Goal: Check status: Check status

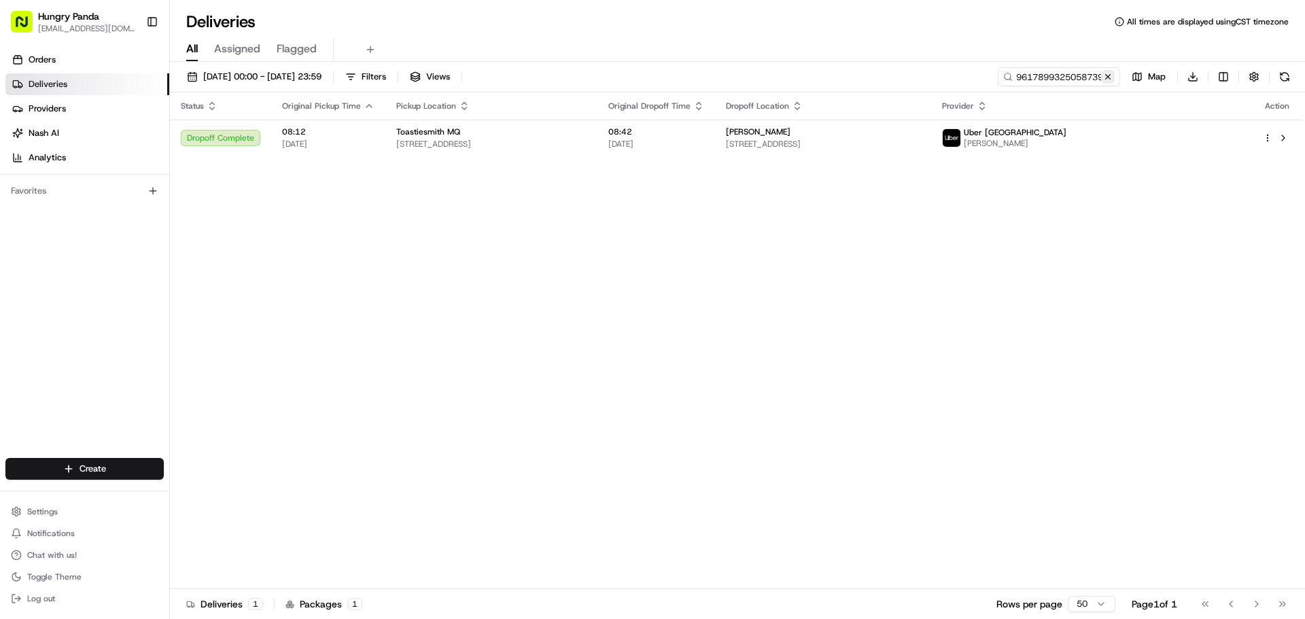
click at [1112, 78] on button at bounding box center [1108, 77] width 14 height 14
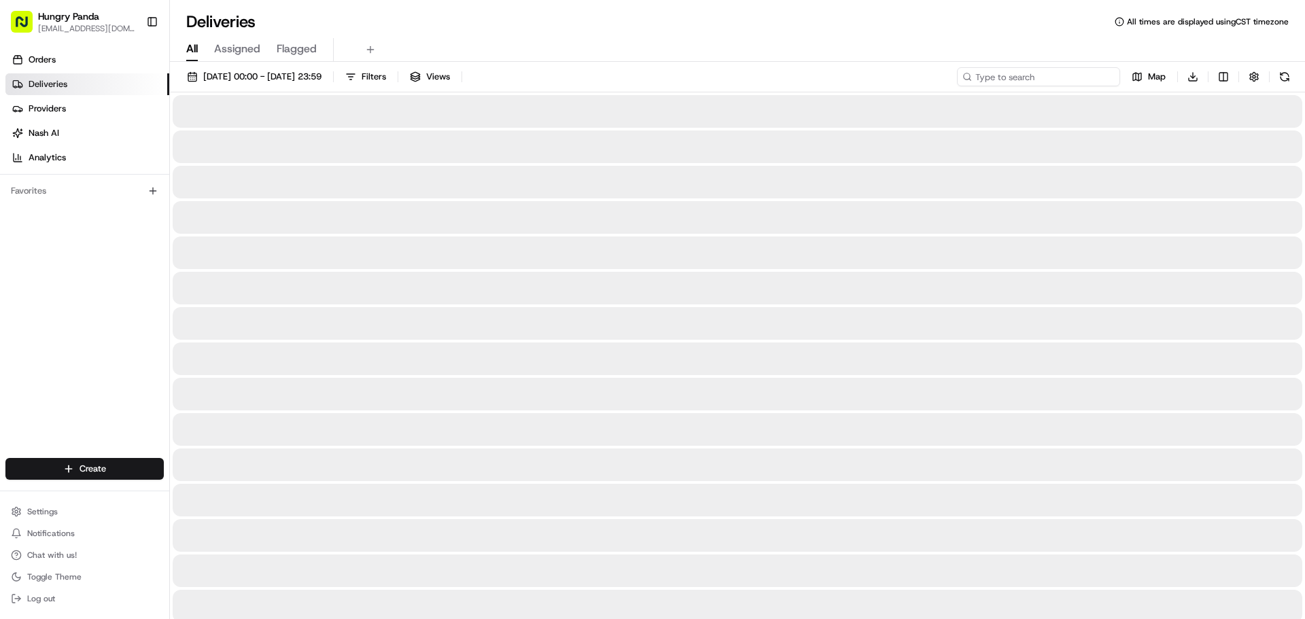
click at [1053, 78] on input at bounding box center [1038, 76] width 163 height 19
paste input "712984563575172740959"
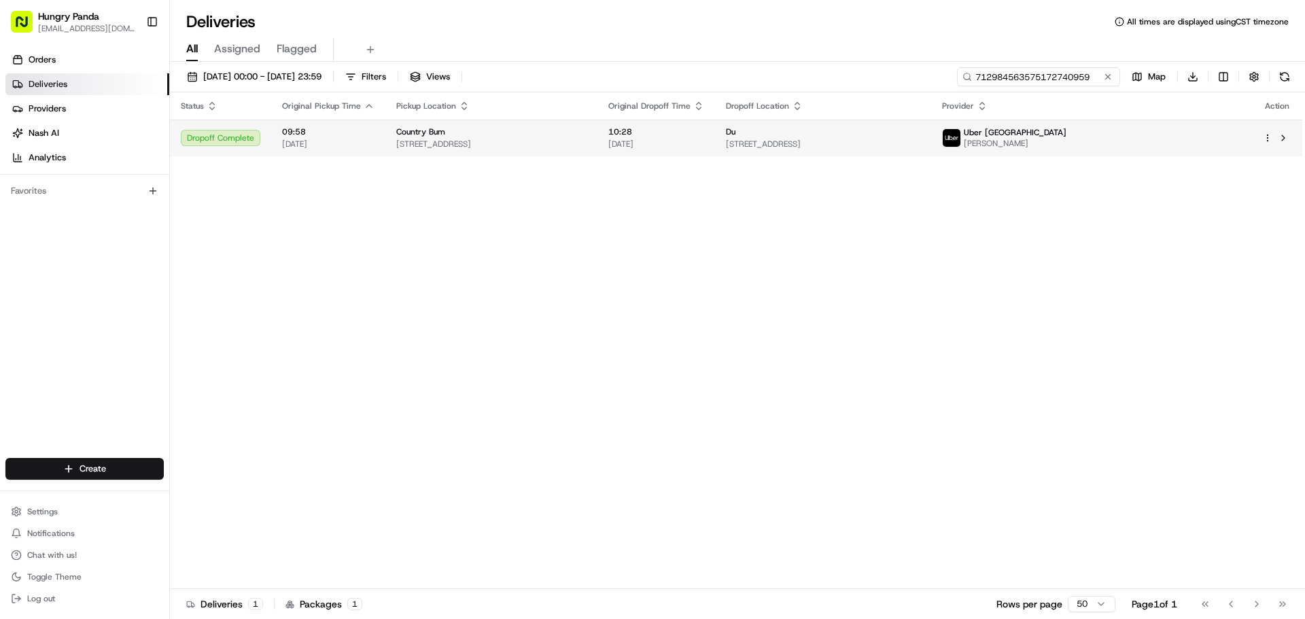
type input "712984563575172740959"
click at [551, 145] on span "[STREET_ADDRESS]" at bounding box center [491, 144] width 190 height 11
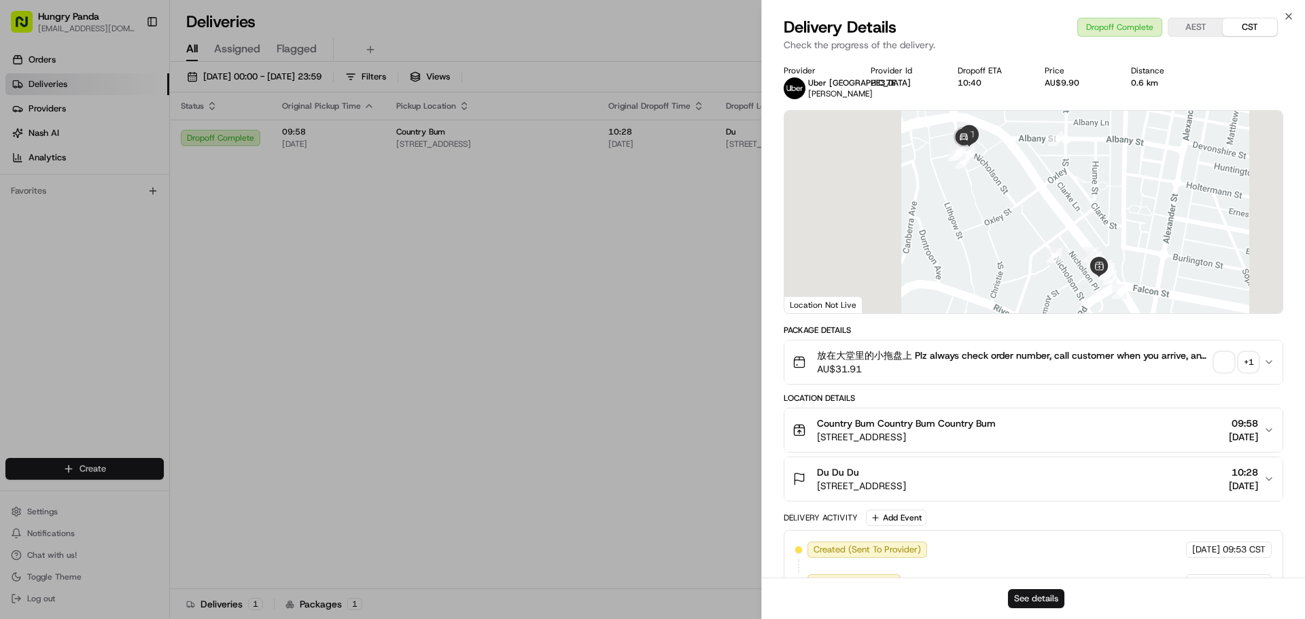
click at [1051, 606] on button "See details" at bounding box center [1036, 598] width 56 height 19
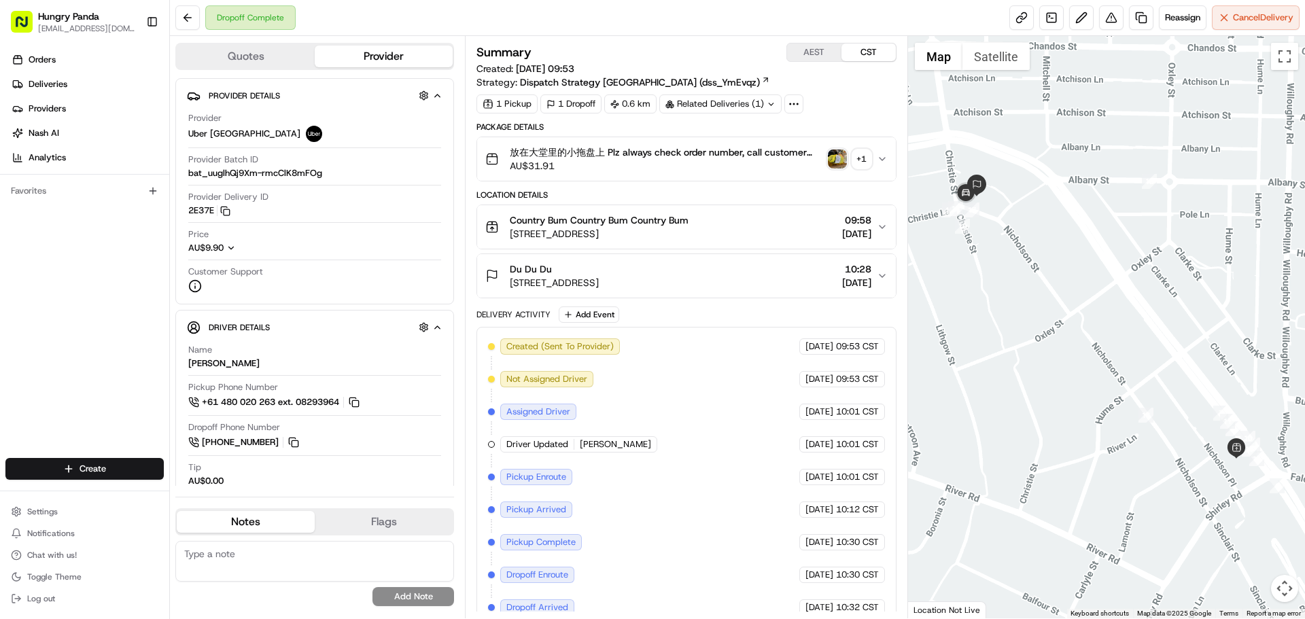
click at [843, 156] on img "button" at bounding box center [837, 159] width 19 height 19
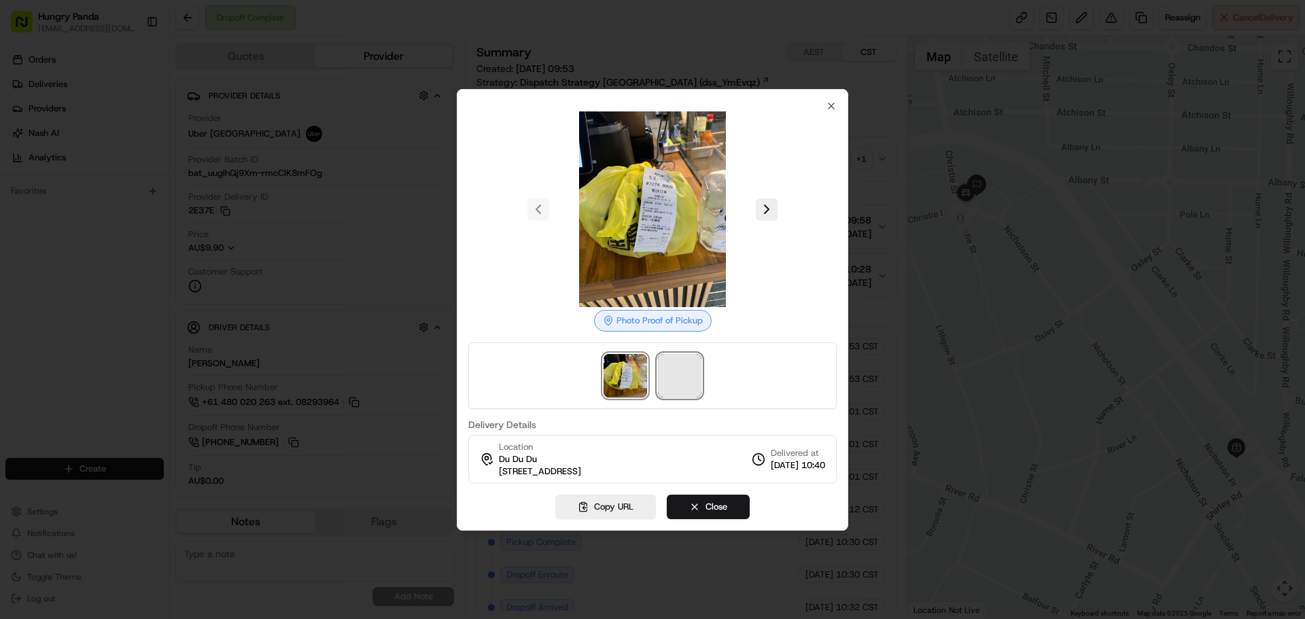
click at [686, 374] on span at bounding box center [679, 375] width 43 height 43
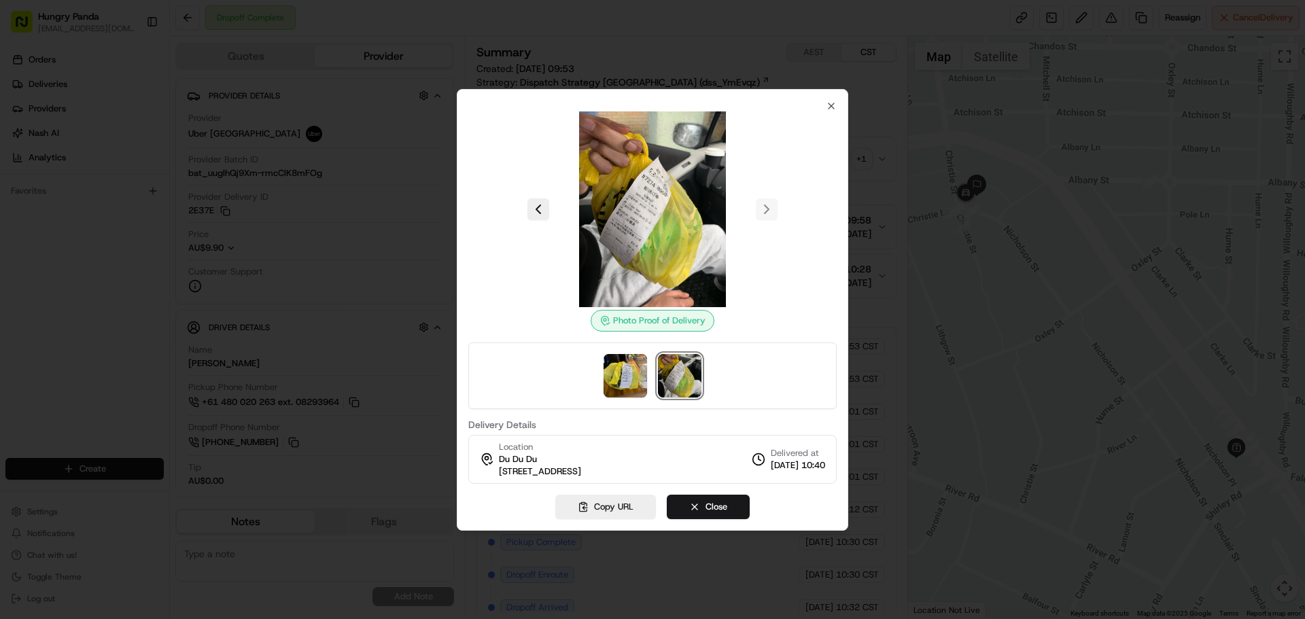
click at [648, 222] on img at bounding box center [653, 209] width 196 height 196
click at [613, 357] on img at bounding box center [625, 375] width 43 height 43
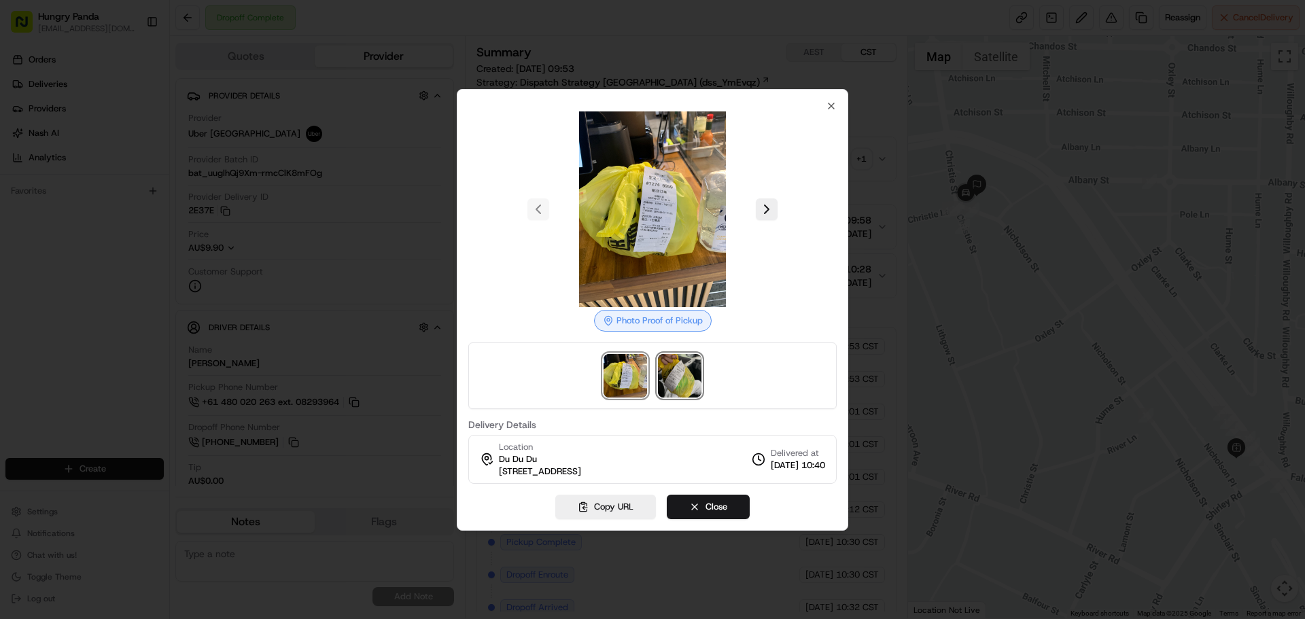
click at [672, 368] on img at bounding box center [679, 375] width 43 height 43
